Goal: Task Accomplishment & Management: Manage account settings

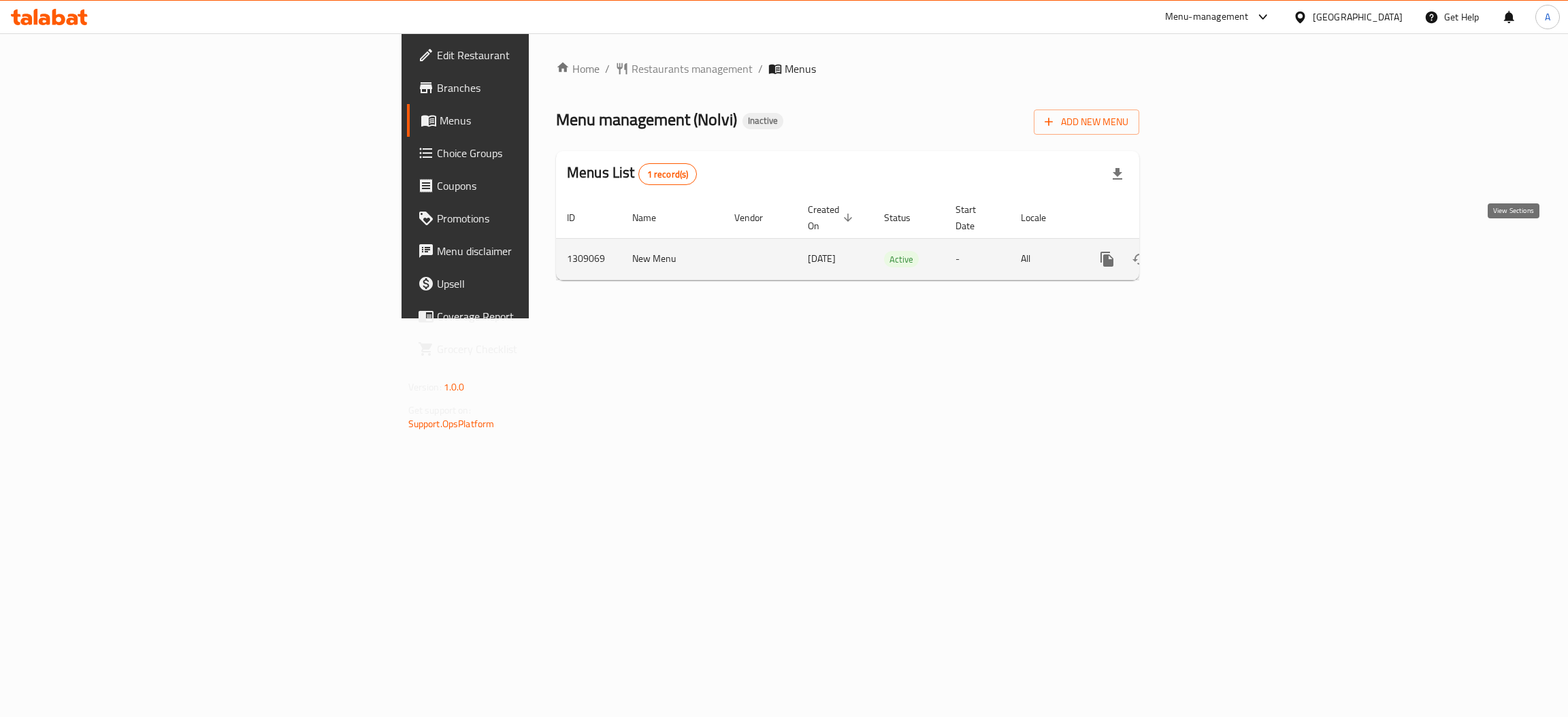
click at [1211, 253] on icon "enhanced table" at bounding box center [1205, 259] width 12 height 12
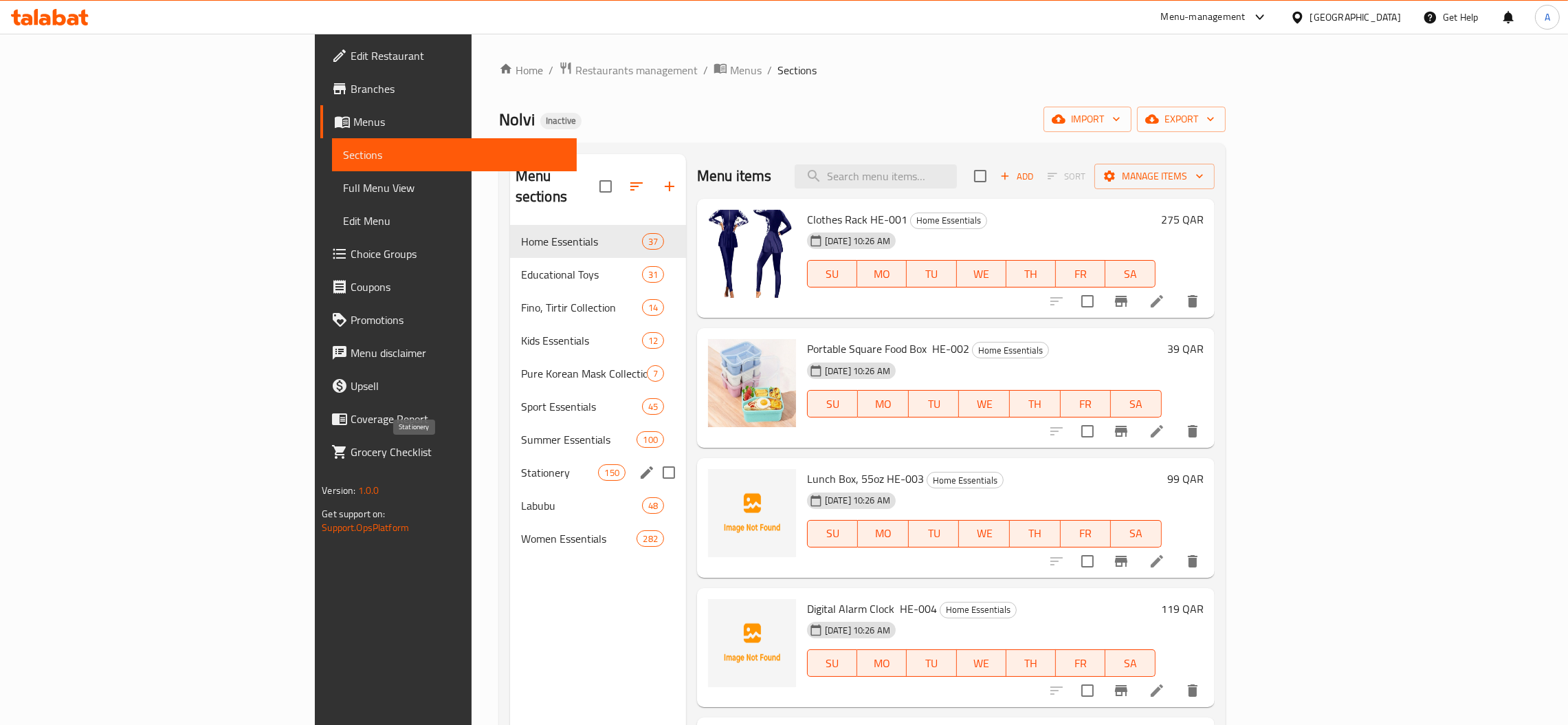
click at [521, 464] on span "Stationery" at bounding box center [559, 472] width 77 height 16
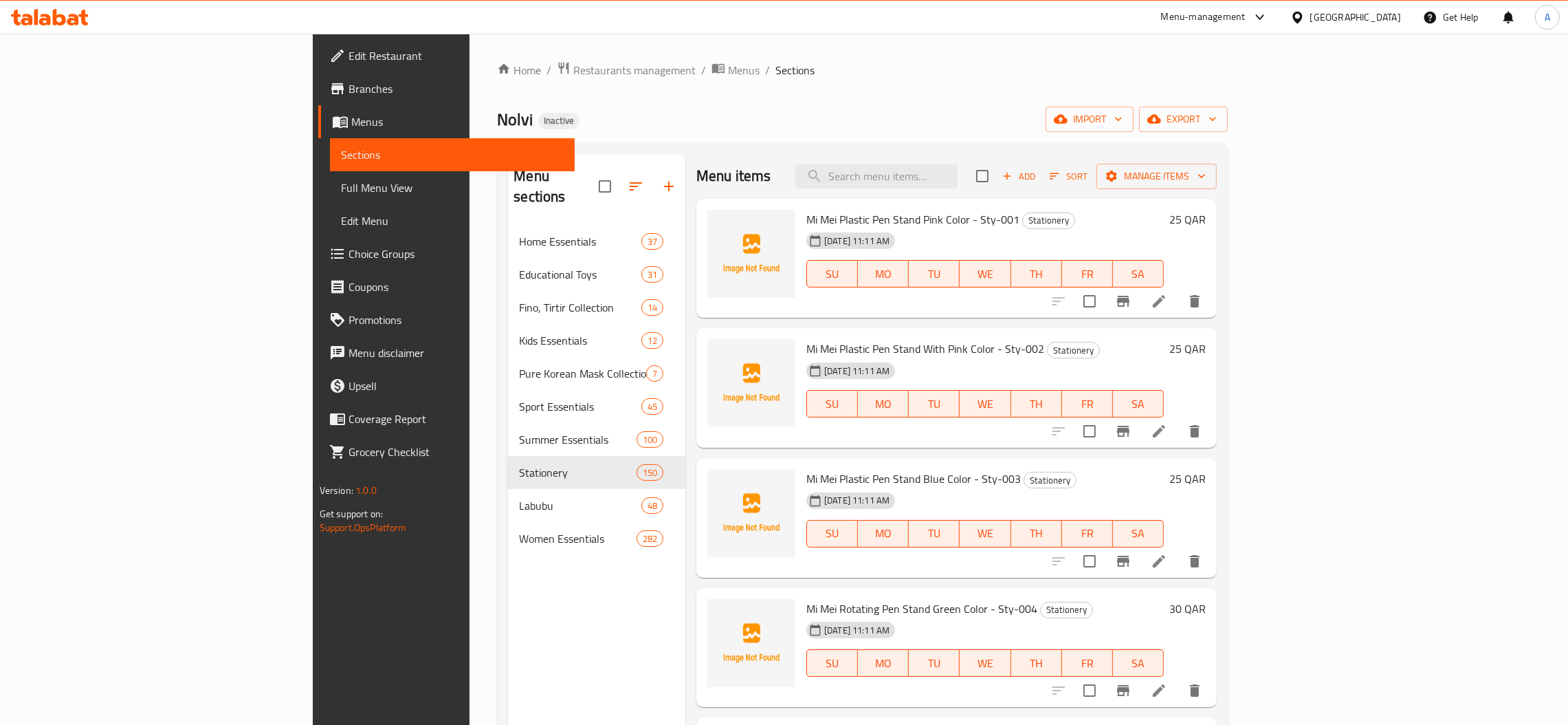
click at [806, 216] on span "Mi Mei Plastic Pen Stand Pink Color - Sty-001" at bounding box center [913, 219] width 213 height 20
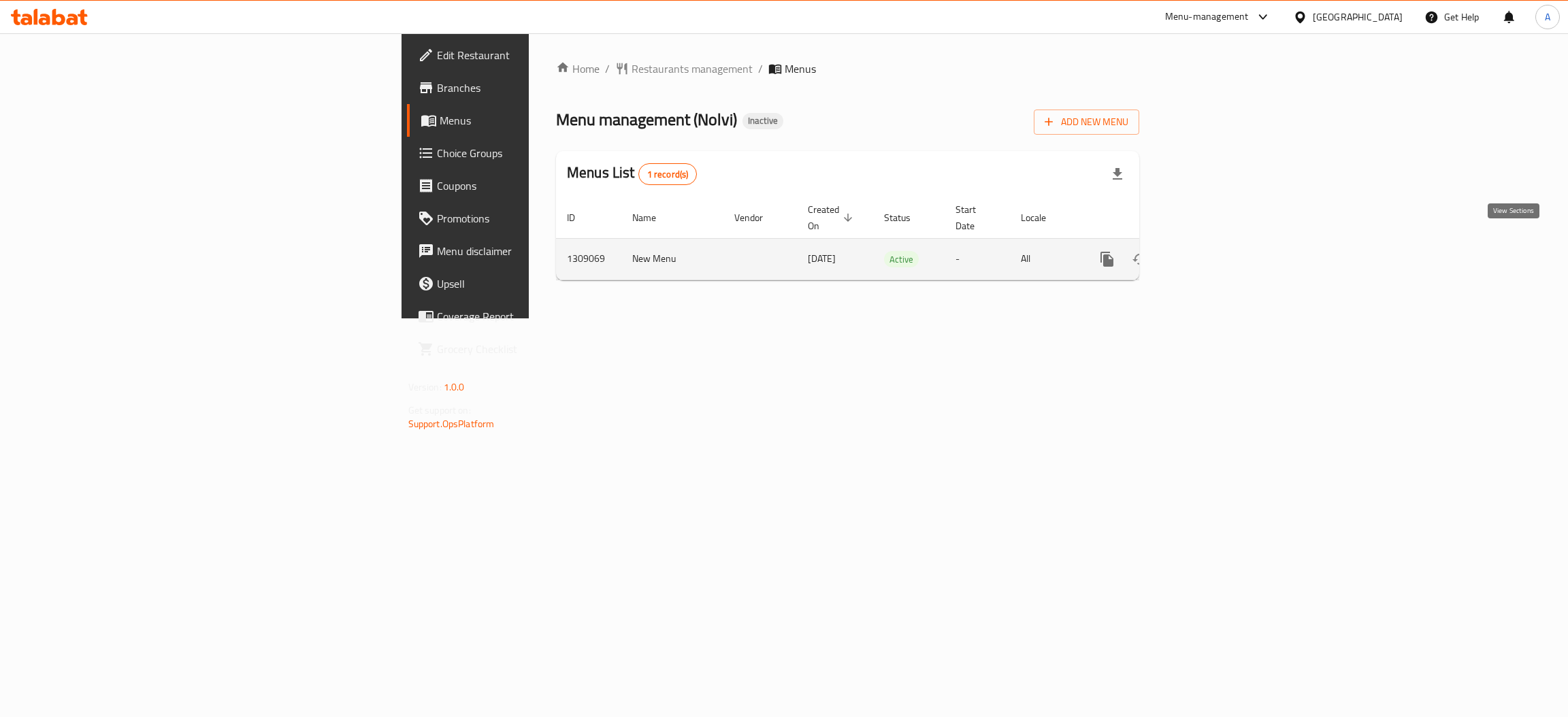
click at [1214, 251] on icon "enhanced table" at bounding box center [1204, 258] width 16 height 16
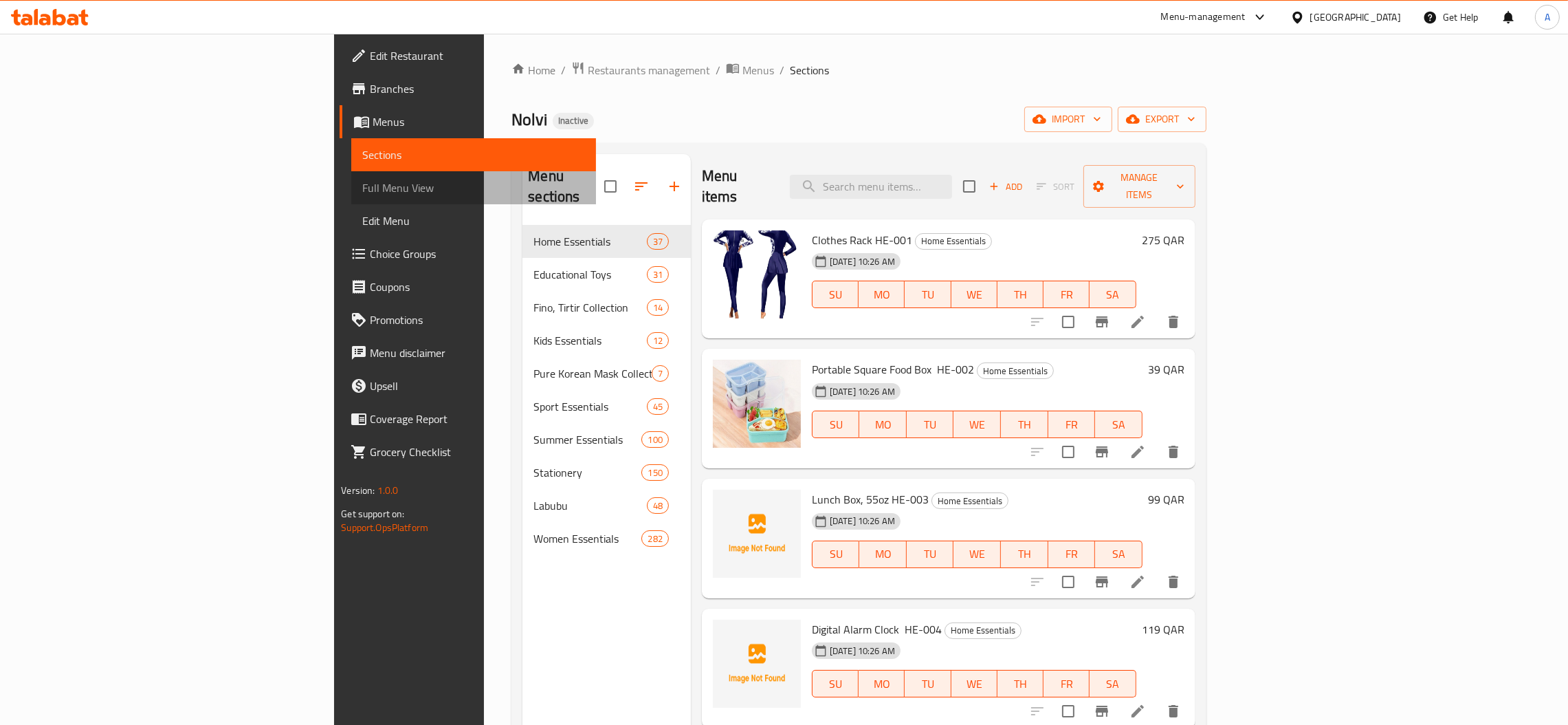
click at [362, 196] on span "Full Menu View" at bounding box center [473, 187] width 223 height 16
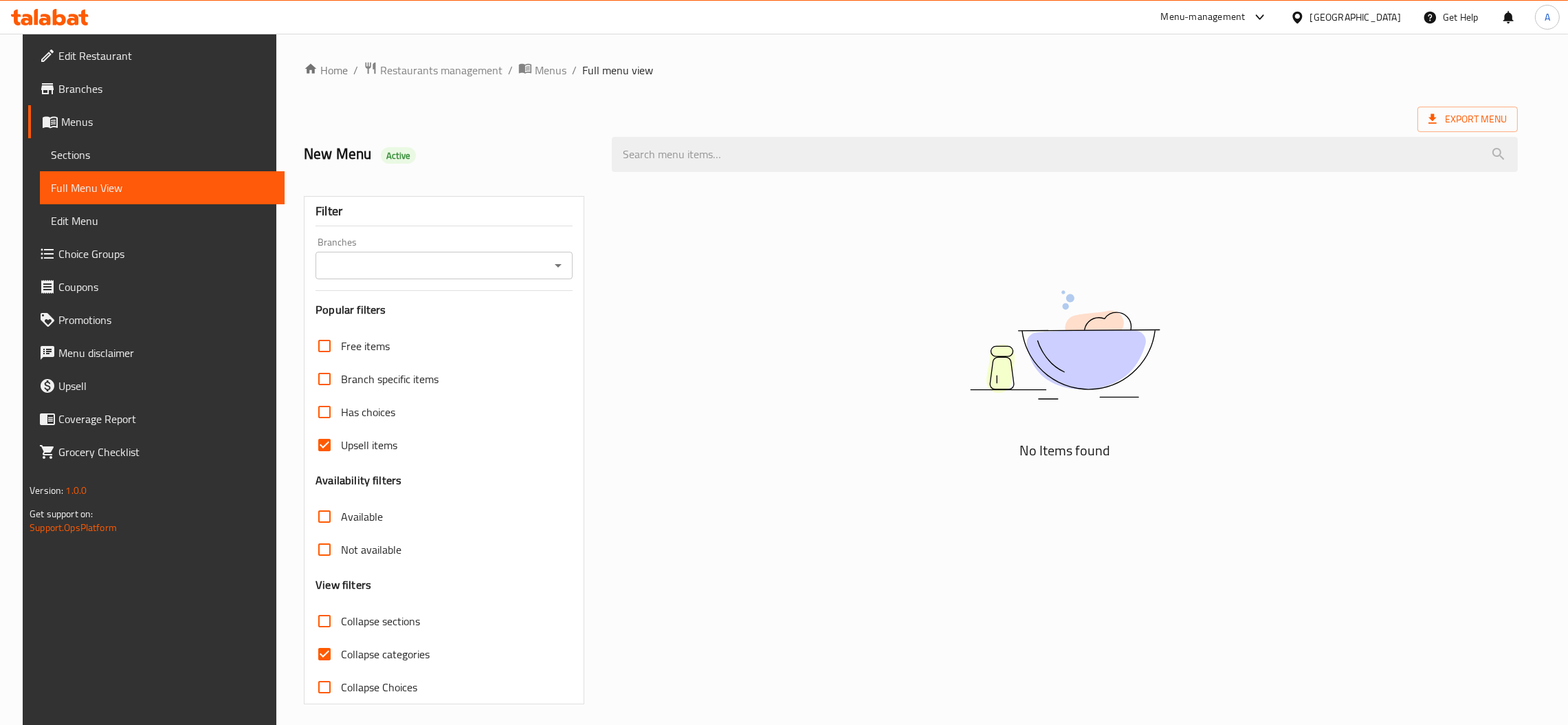
scroll to position [7, 0]
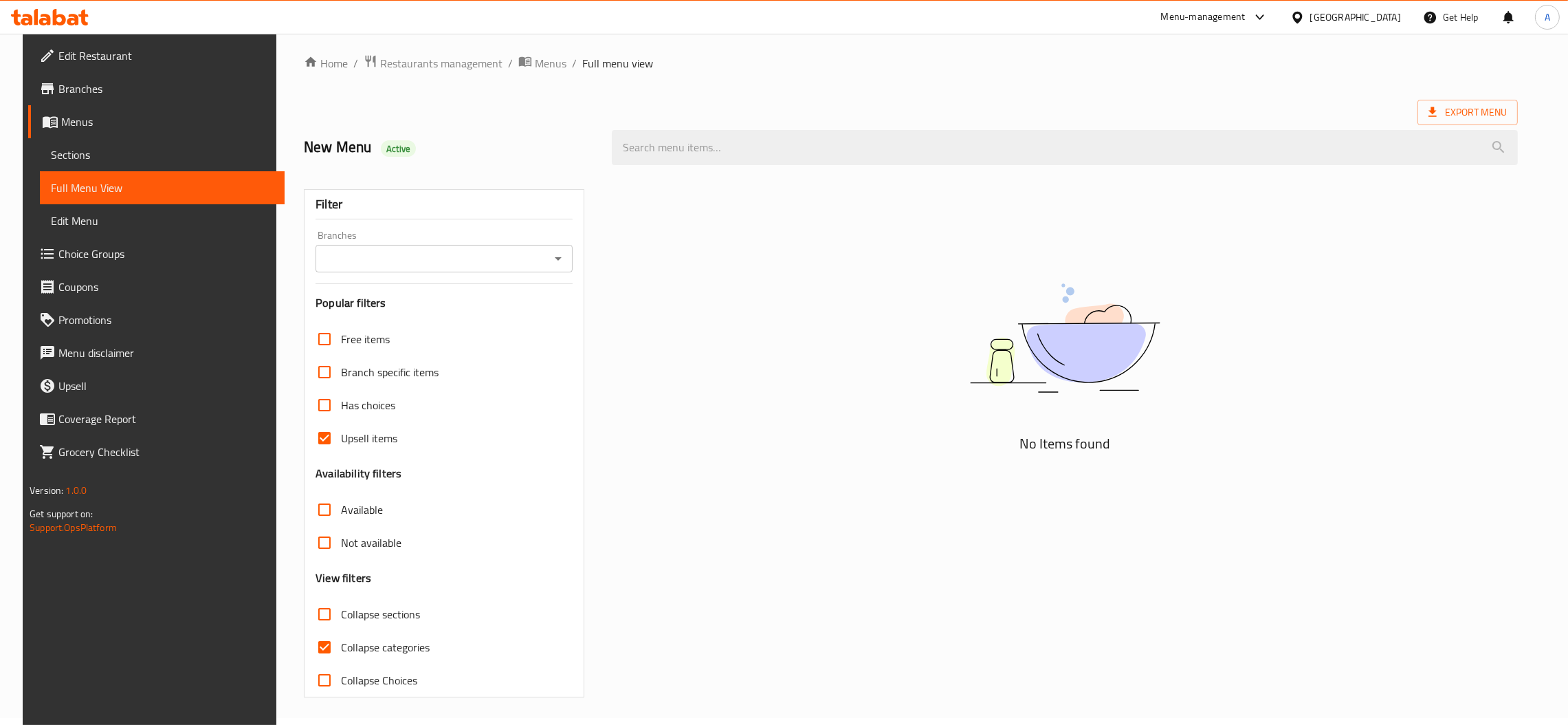
click at [350, 436] on span "Upsell items" at bounding box center [369, 437] width 56 height 16
click at [341, 436] on input "Upsell items" at bounding box center [325, 438] width 33 height 33
checkbox input "false"
click at [366, 613] on span "Collapse sections" at bounding box center [380, 614] width 79 height 16
click at [341, 613] on input "Collapse sections" at bounding box center [325, 614] width 33 height 33
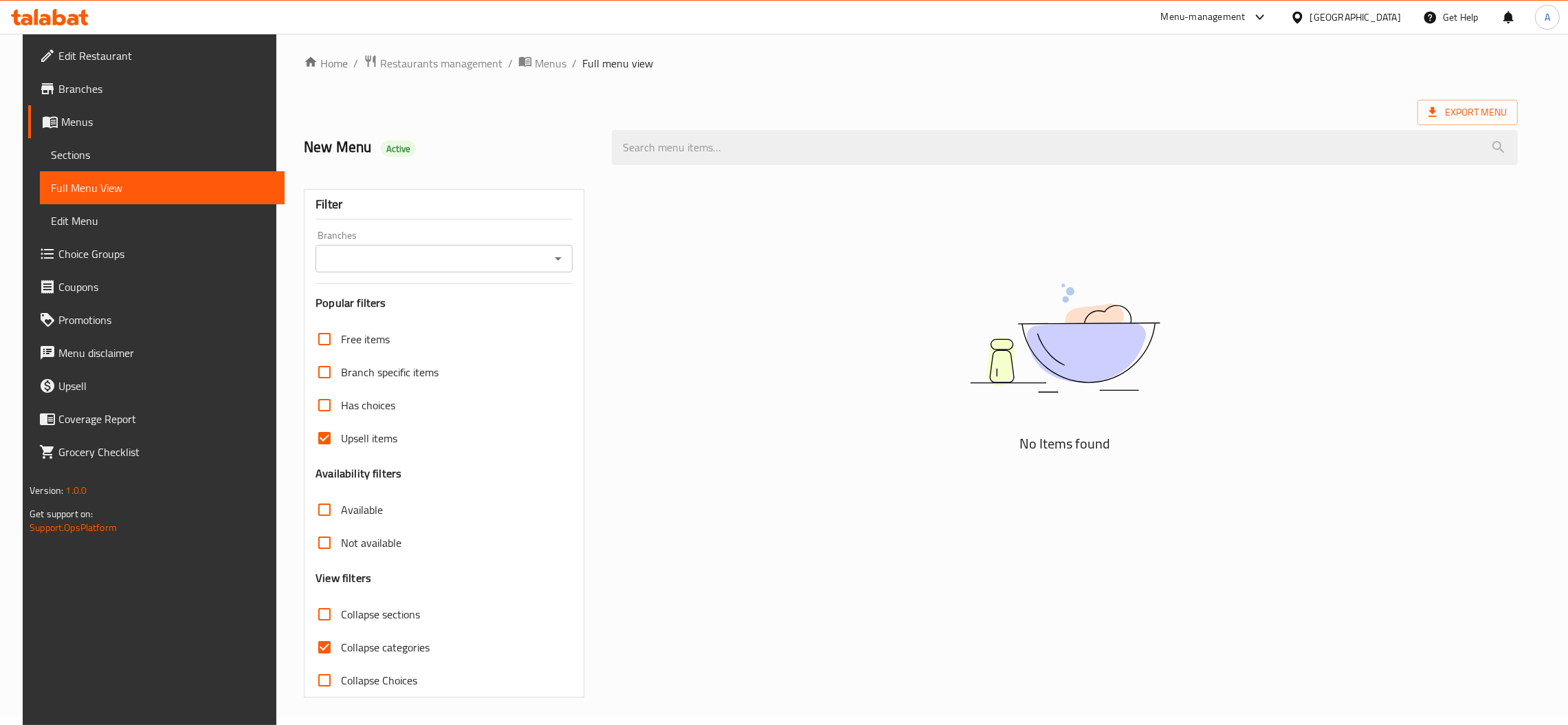
checkbox input "true"
click at [361, 644] on span "Collapse categories" at bounding box center [385, 647] width 88 height 16
click at [341, 644] on input "Collapse categories" at bounding box center [325, 647] width 33 height 33
checkbox input "false"
click at [727, 107] on div "Export Menu" at bounding box center [911, 112] width 1215 height 26
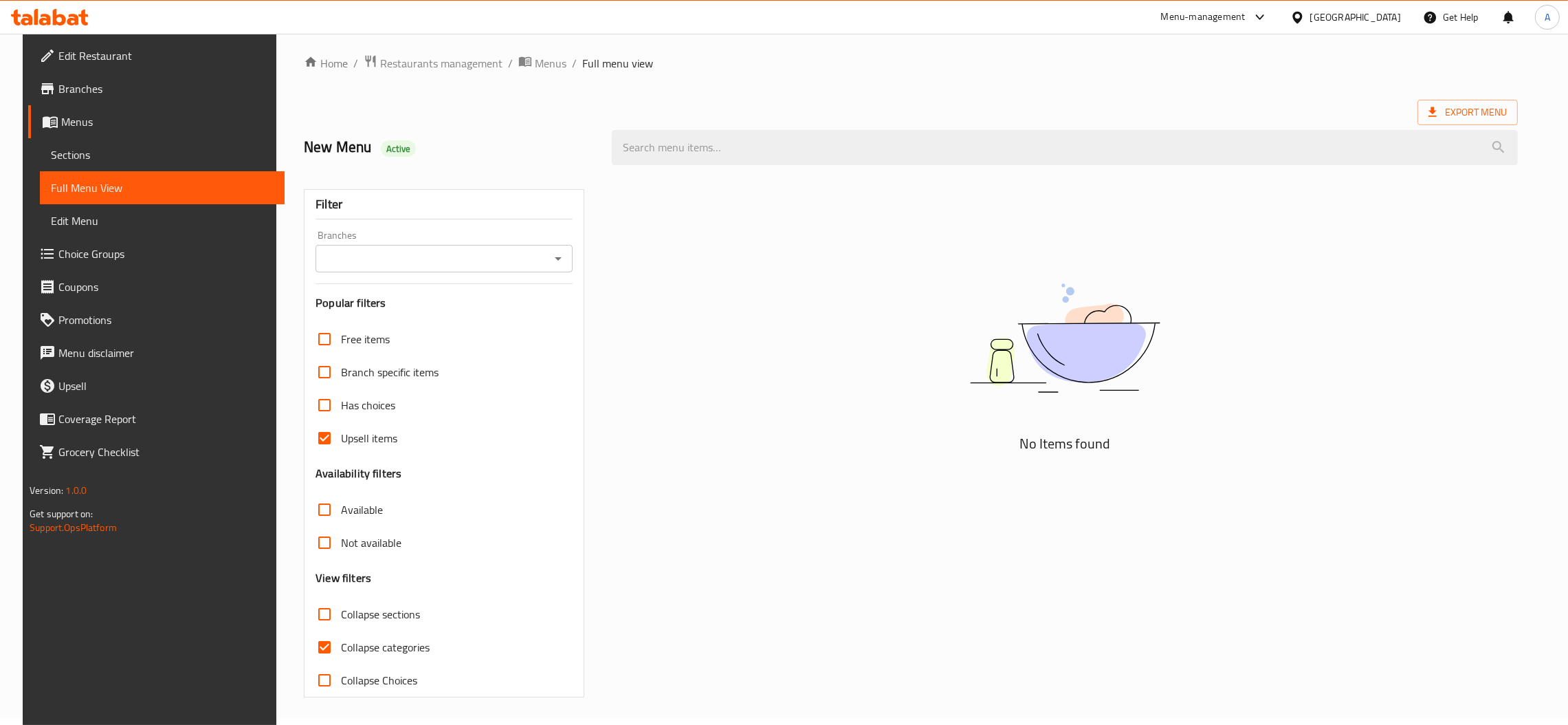
click at [382, 411] on div "Has choices" at bounding box center [444, 405] width 257 height 33
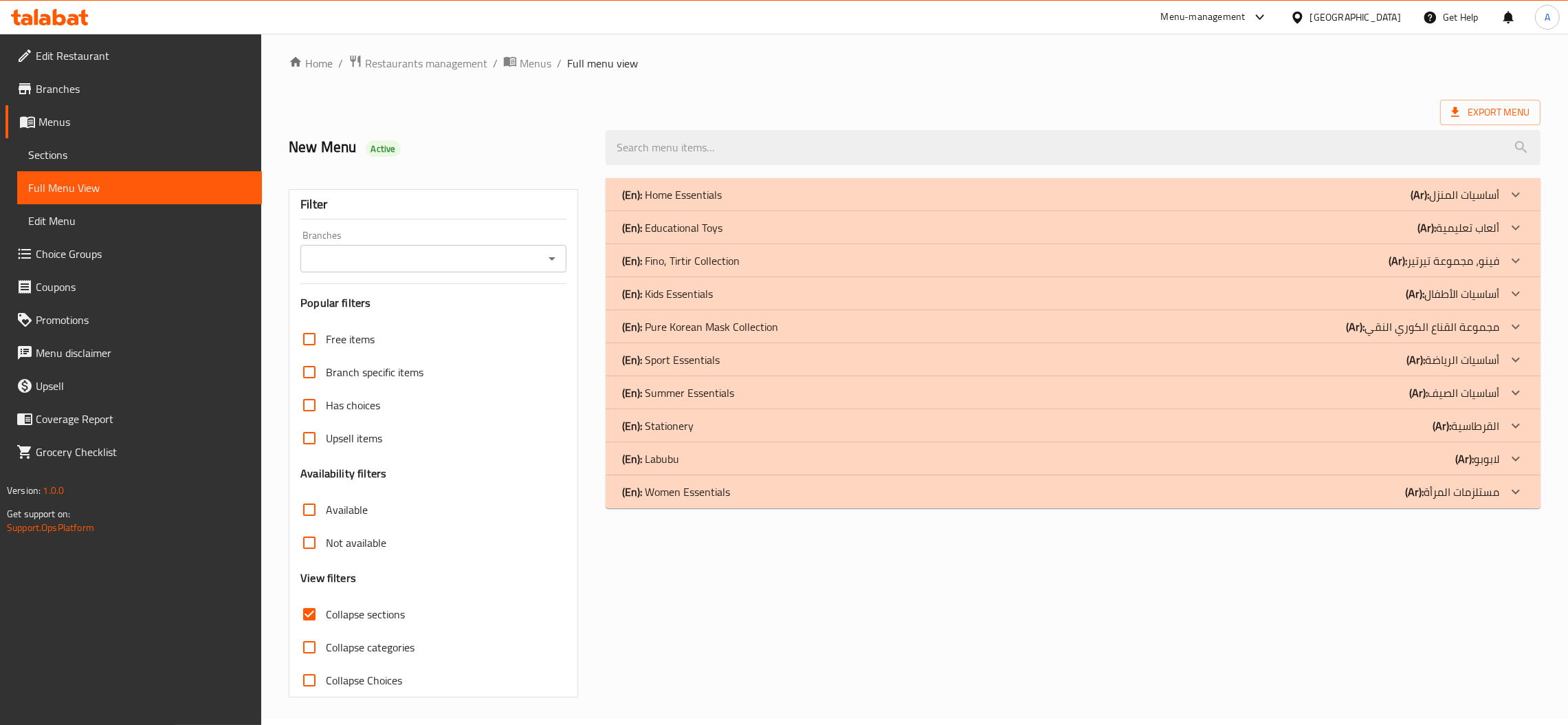
click at [707, 422] on div "(En): Stationery (Ar): القرطاسية" at bounding box center [1061, 425] width 877 height 16
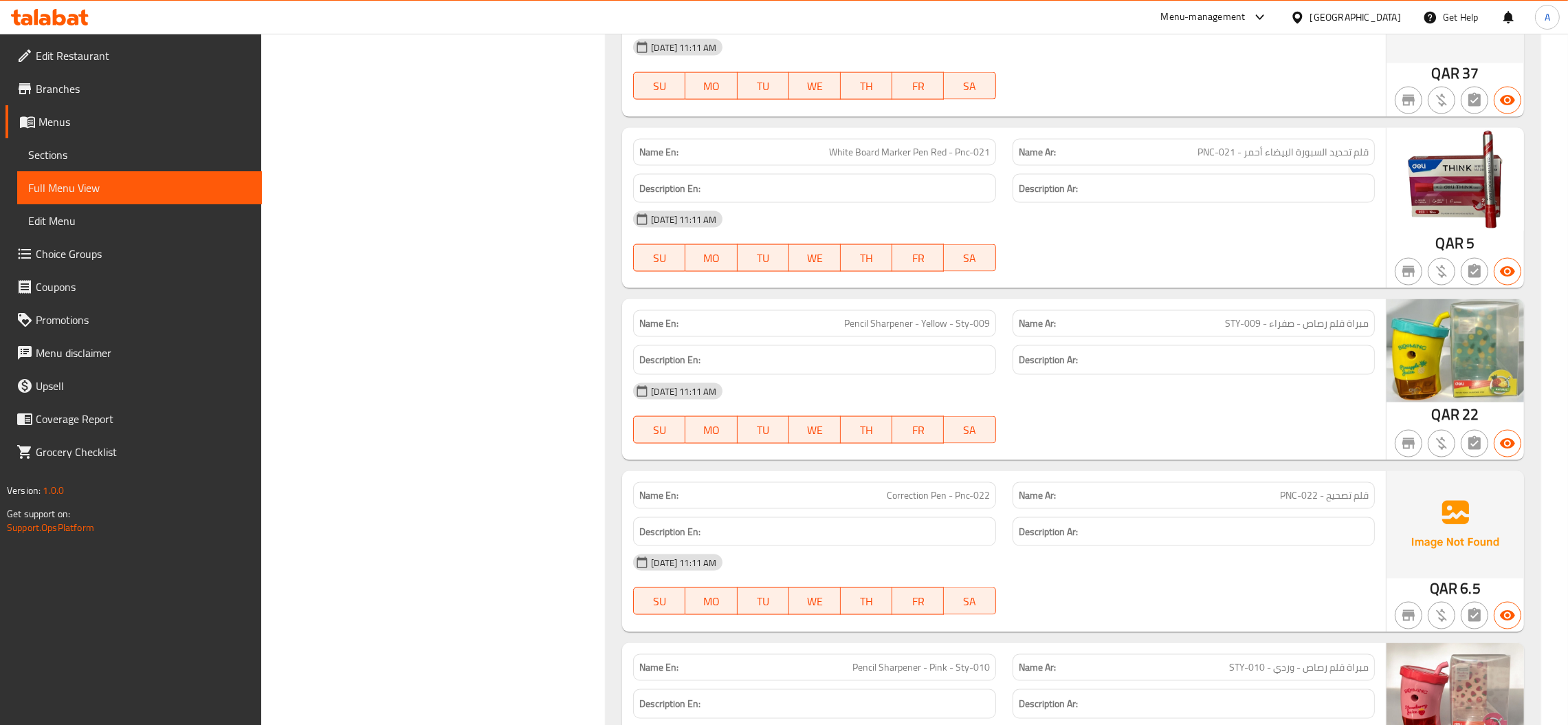
scroll to position [3204, 0]
